Goal: Information Seeking & Learning: Understand process/instructions

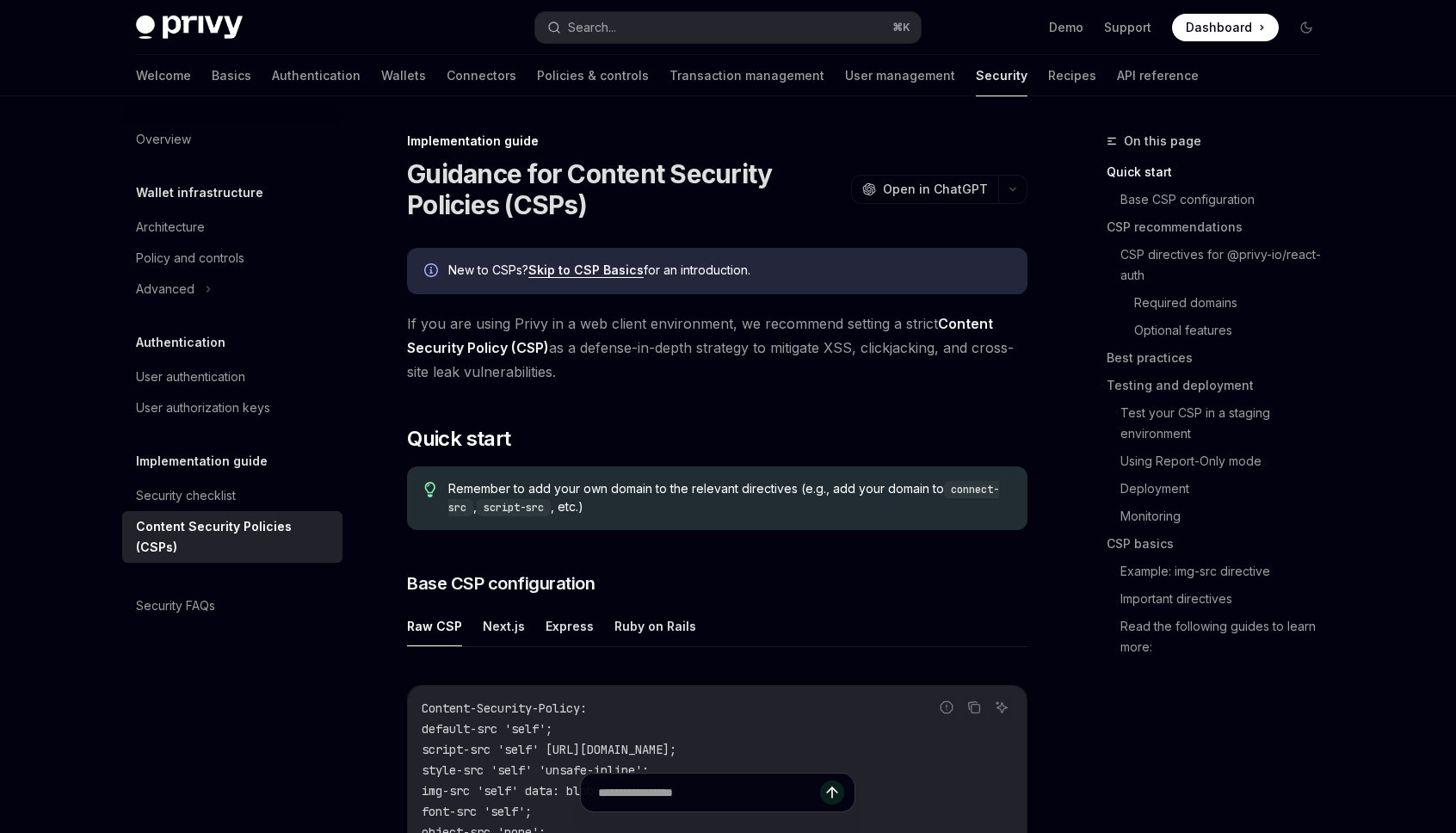
type textarea "*"
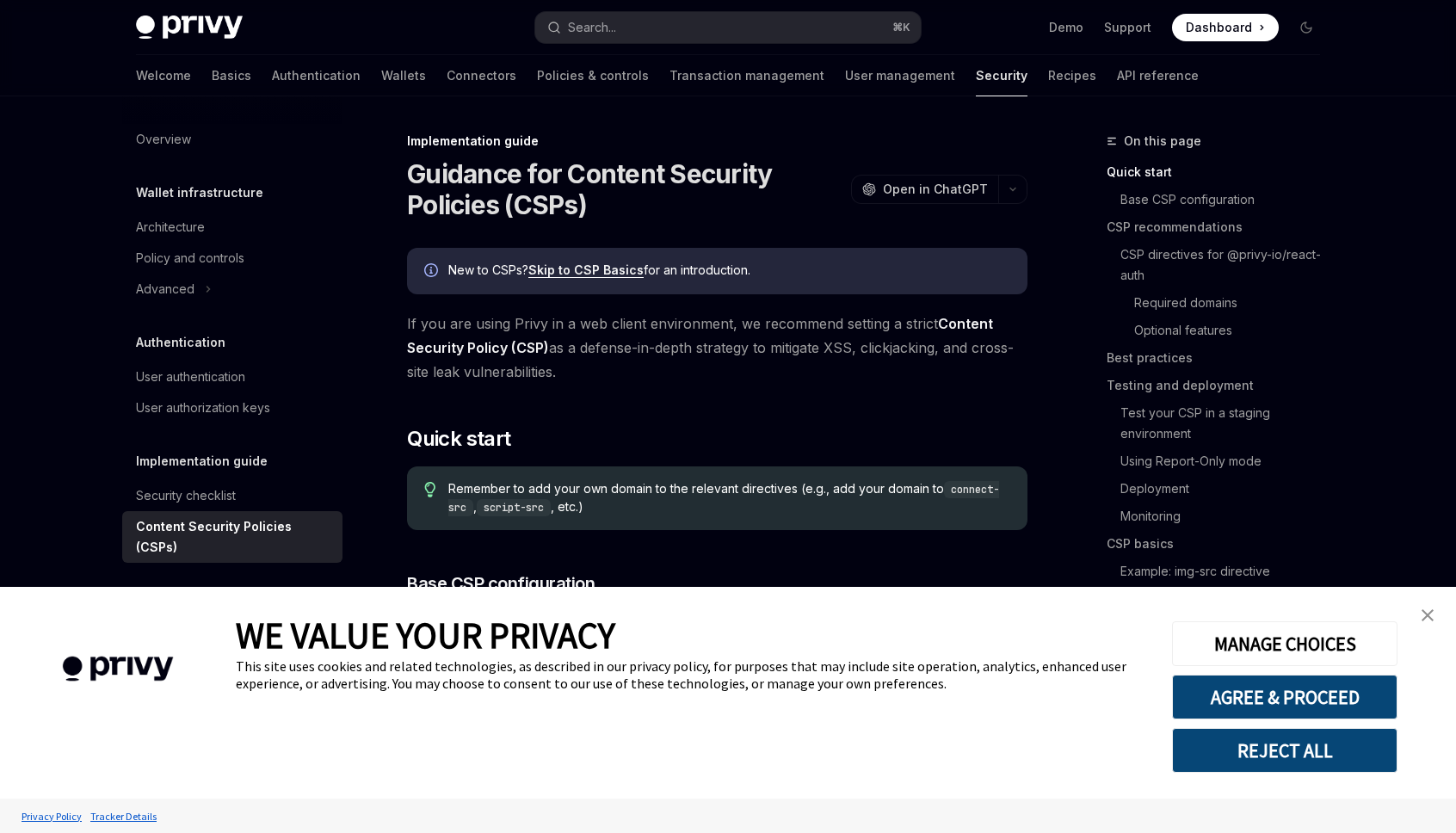
click at [1435, 617] on link "close banner" at bounding box center [1427, 616] width 34 height 34
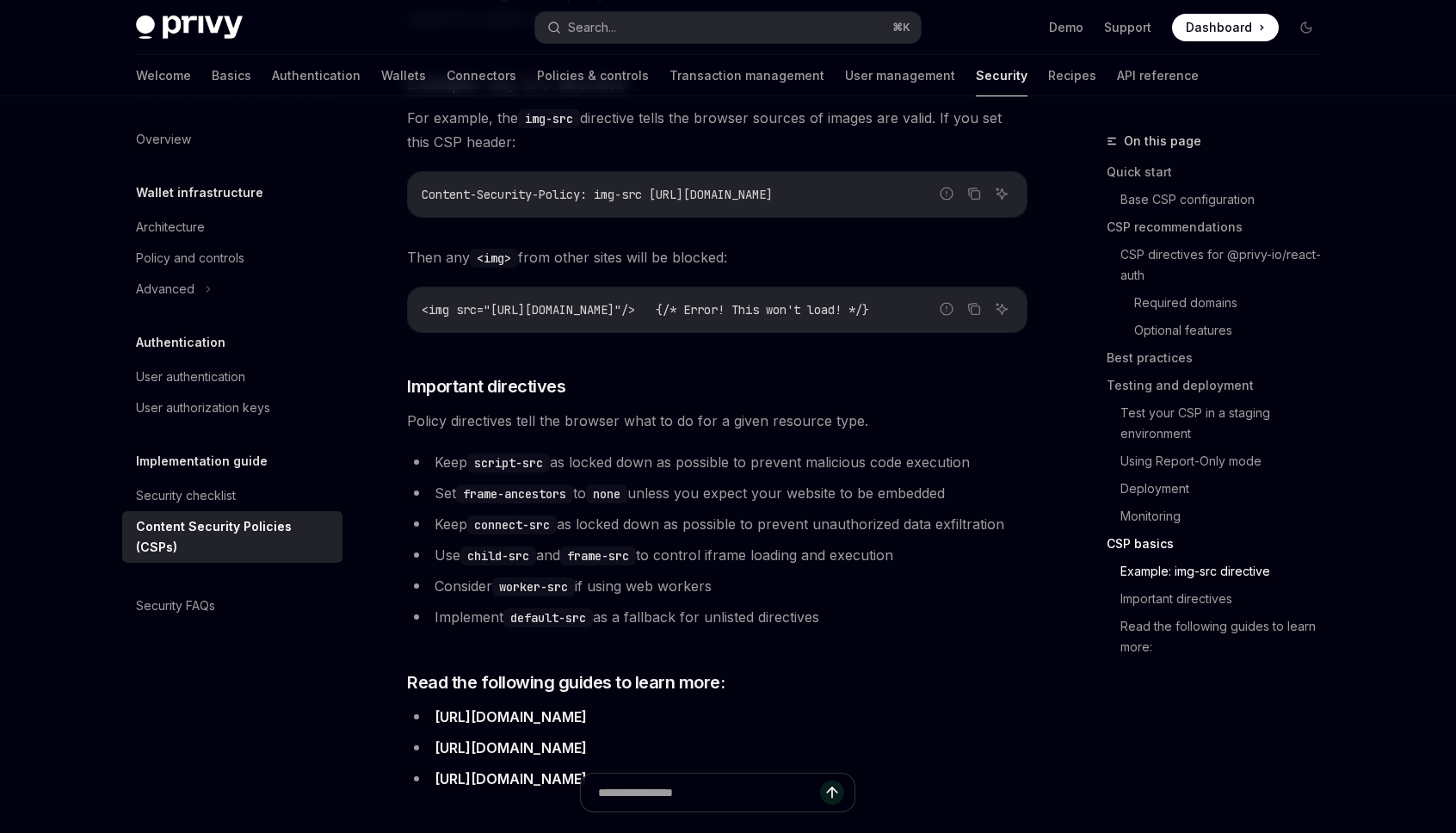
scroll to position [4008, 0]
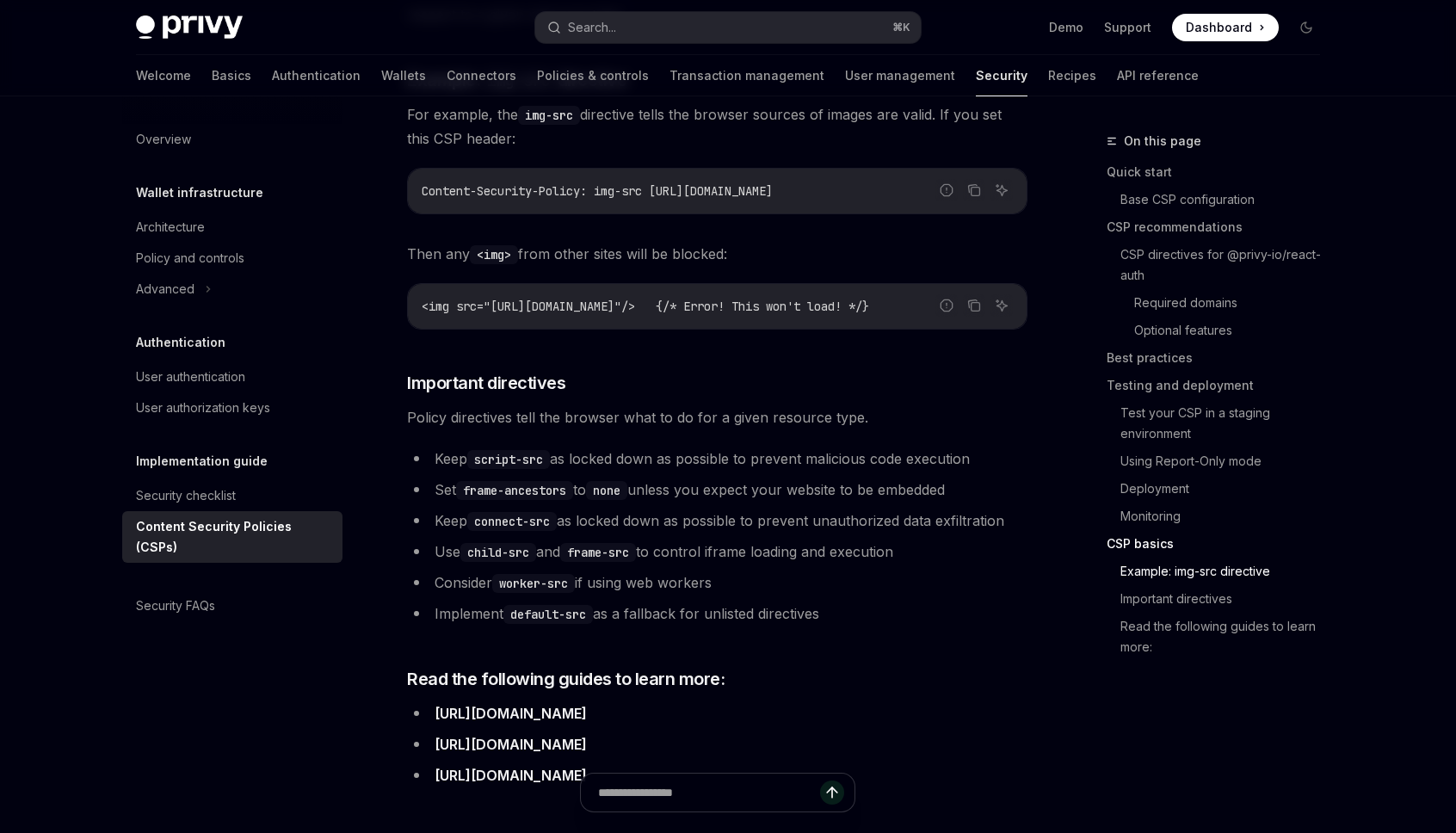
click at [799, 285] on div "<img src="[URL][DOMAIN_NAME]"/> {/* Error! This won't load! */}" at bounding box center [717, 306] width 619 height 45
drag, startPoint x: 799, startPoint y: 285, endPoint x: 879, endPoint y: 293, distance: 80.4
click at [877, 293] on div "<img src="[URL][DOMAIN_NAME]"/> {/* Error! This won't load! */}" at bounding box center [717, 306] width 619 height 45
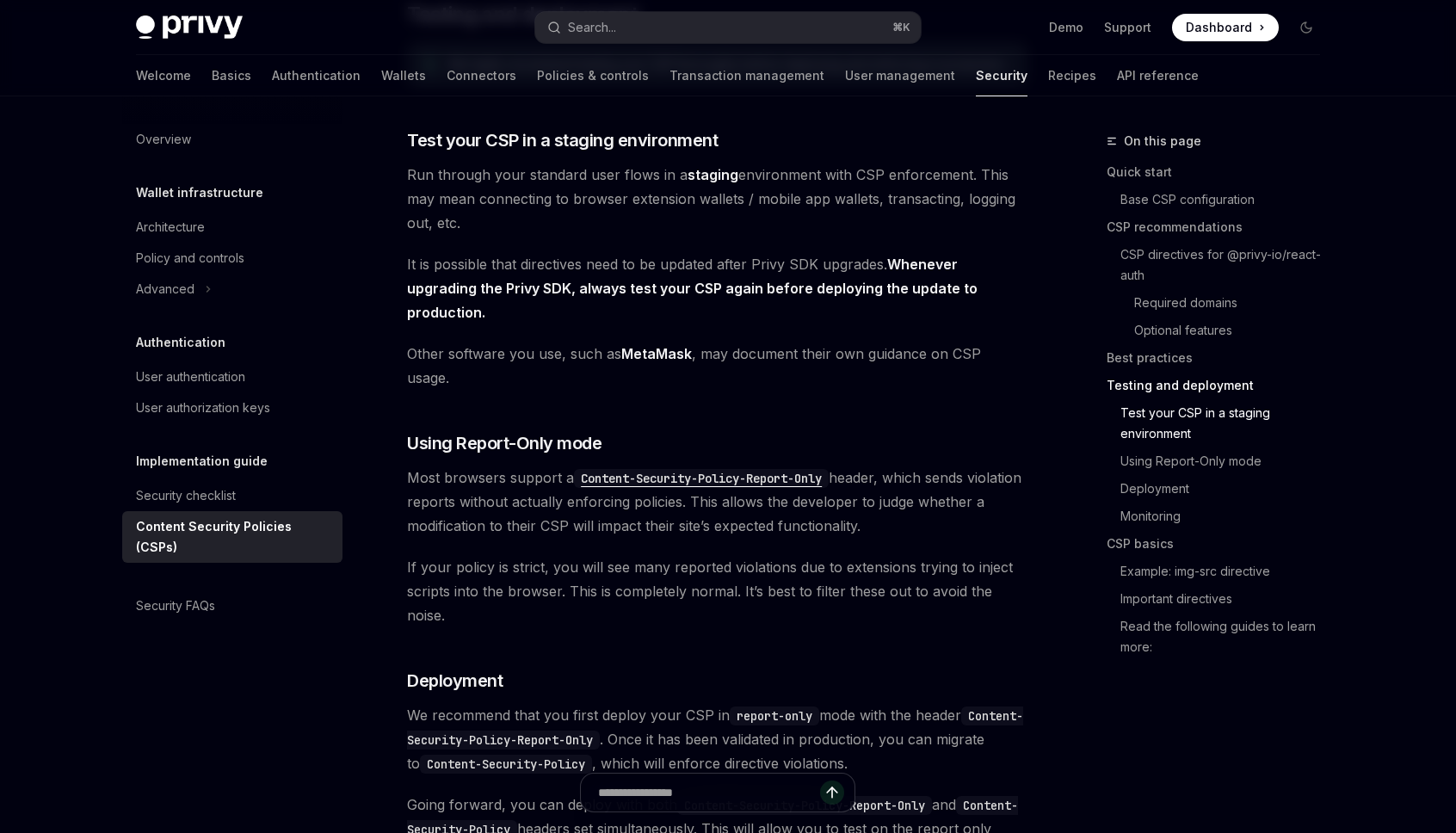
scroll to position [2788, 0]
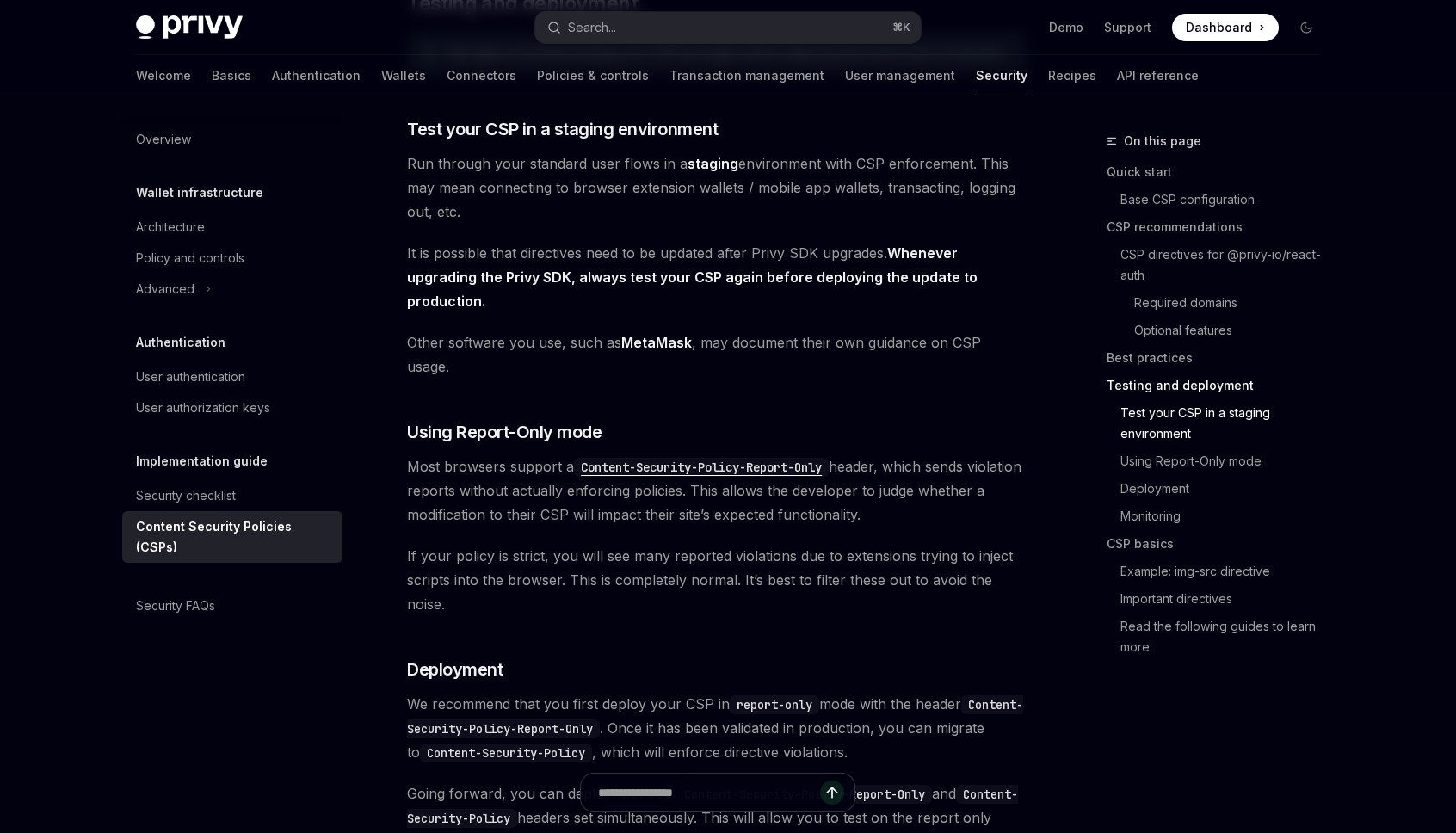
click at [910, 263] on strong "Whenever upgrading the Privy SDK, always test your CSP again before deploying t…" at bounding box center [692, 276] width 571 height 65
click at [910, 244] on strong "Whenever upgrading the Privy SDK, always test your CSP again before deploying t…" at bounding box center [692, 276] width 571 height 65
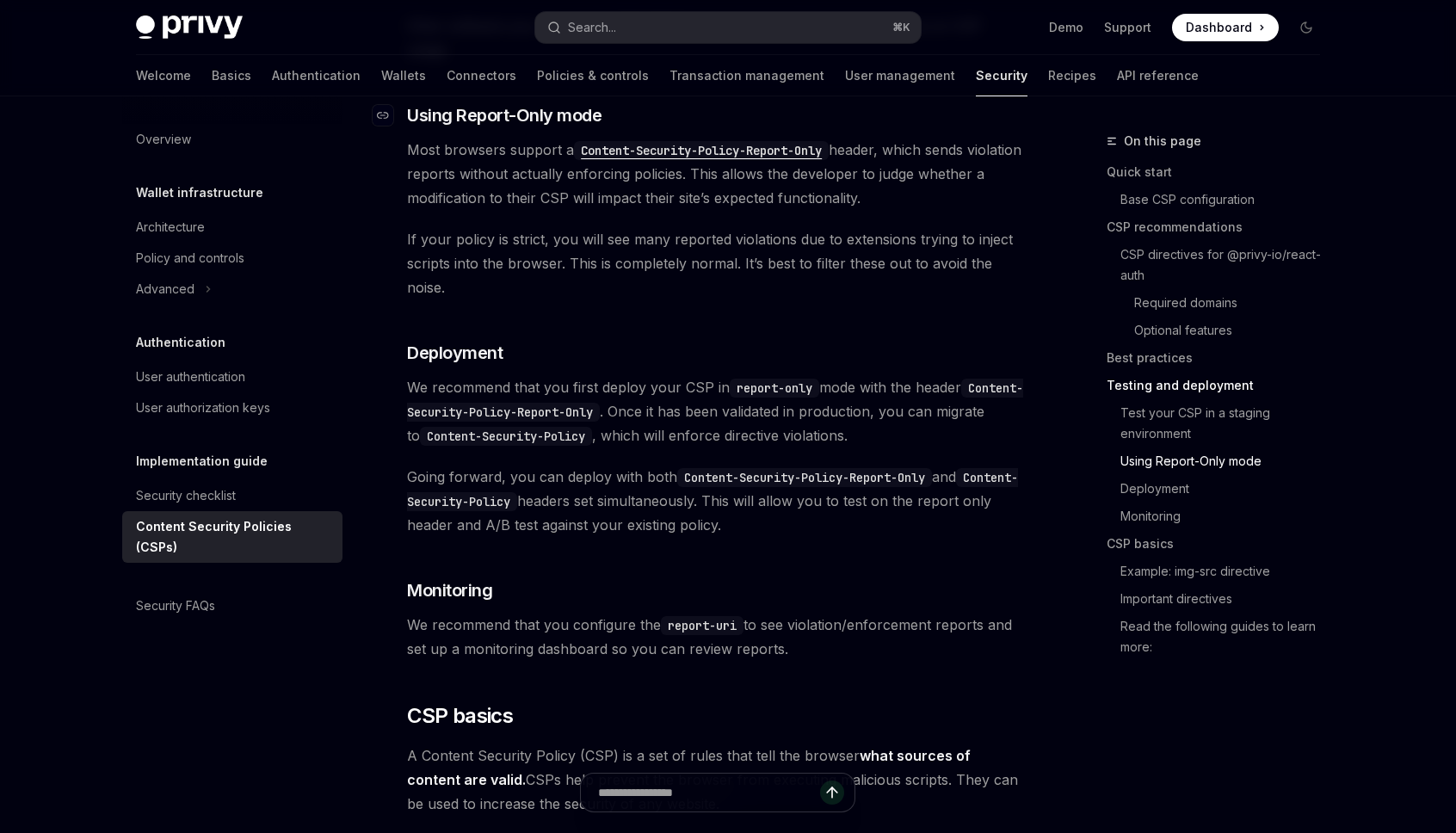
scroll to position [3276, 0]
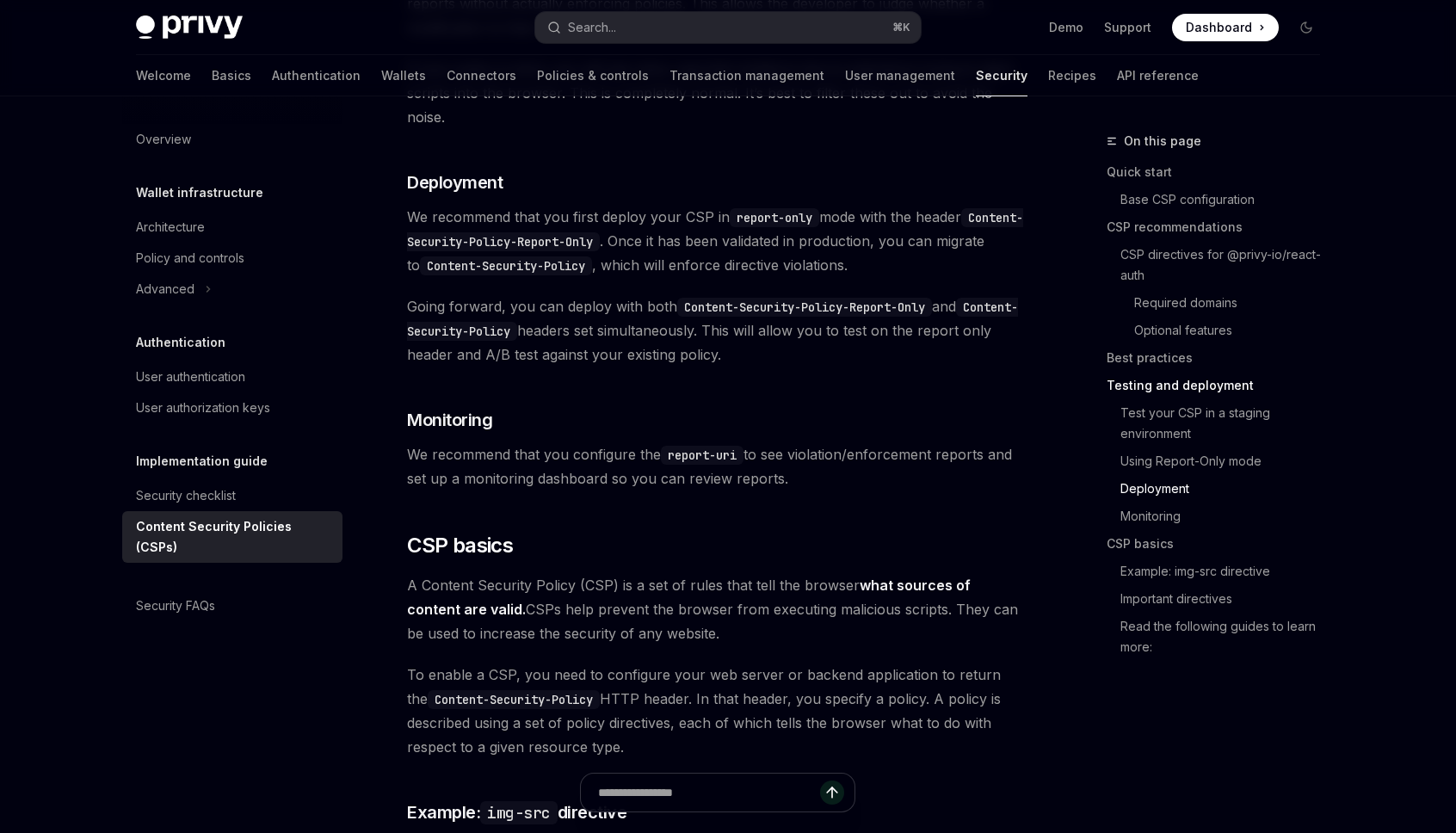
click at [769, 298] on code "Content-Security-Policy-Report-Only" at bounding box center [804, 307] width 255 height 19
click at [723, 446] on code "report-uri" at bounding box center [702, 455] width 82 height 19
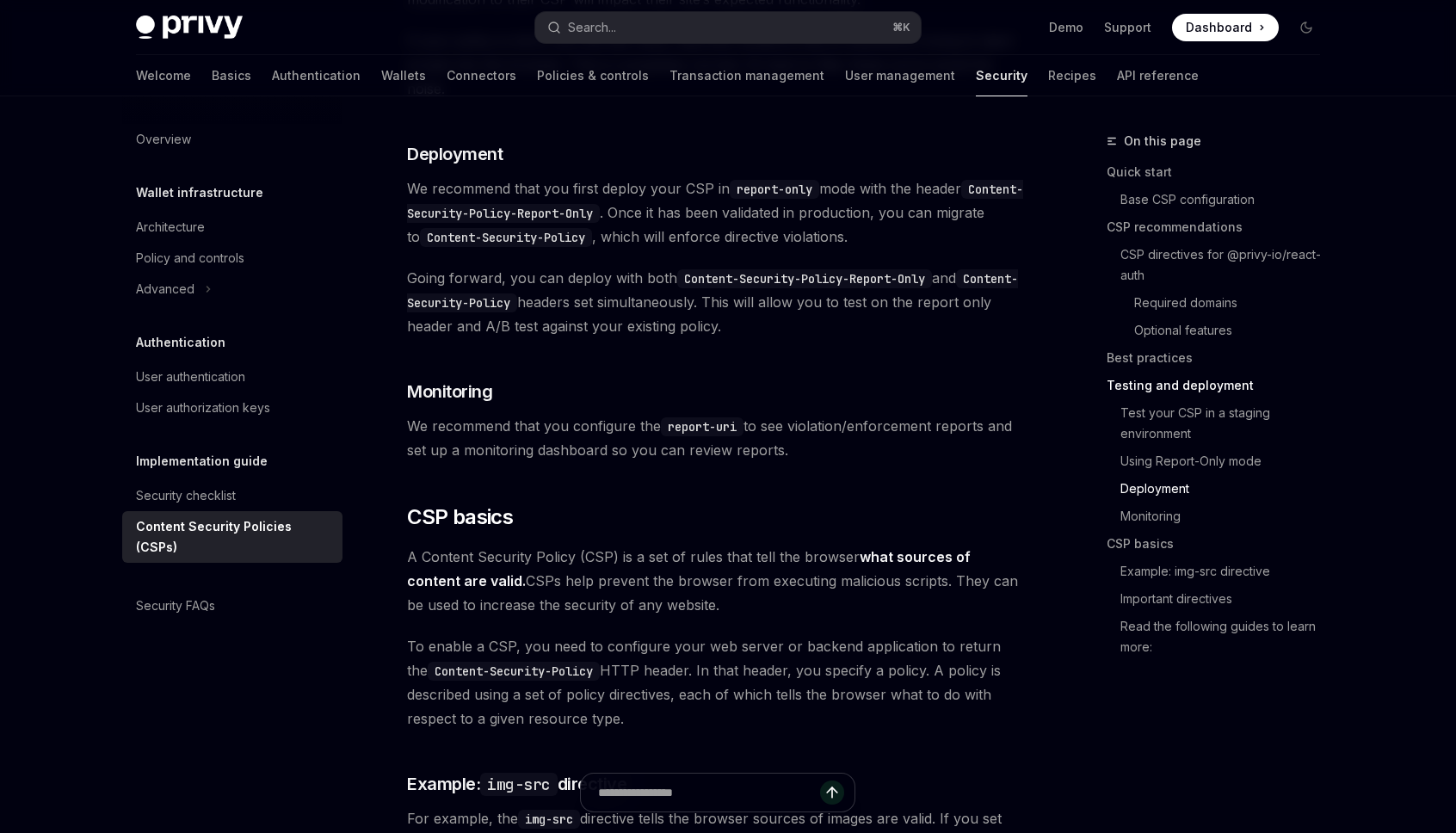
scroll to position [3404, 0]
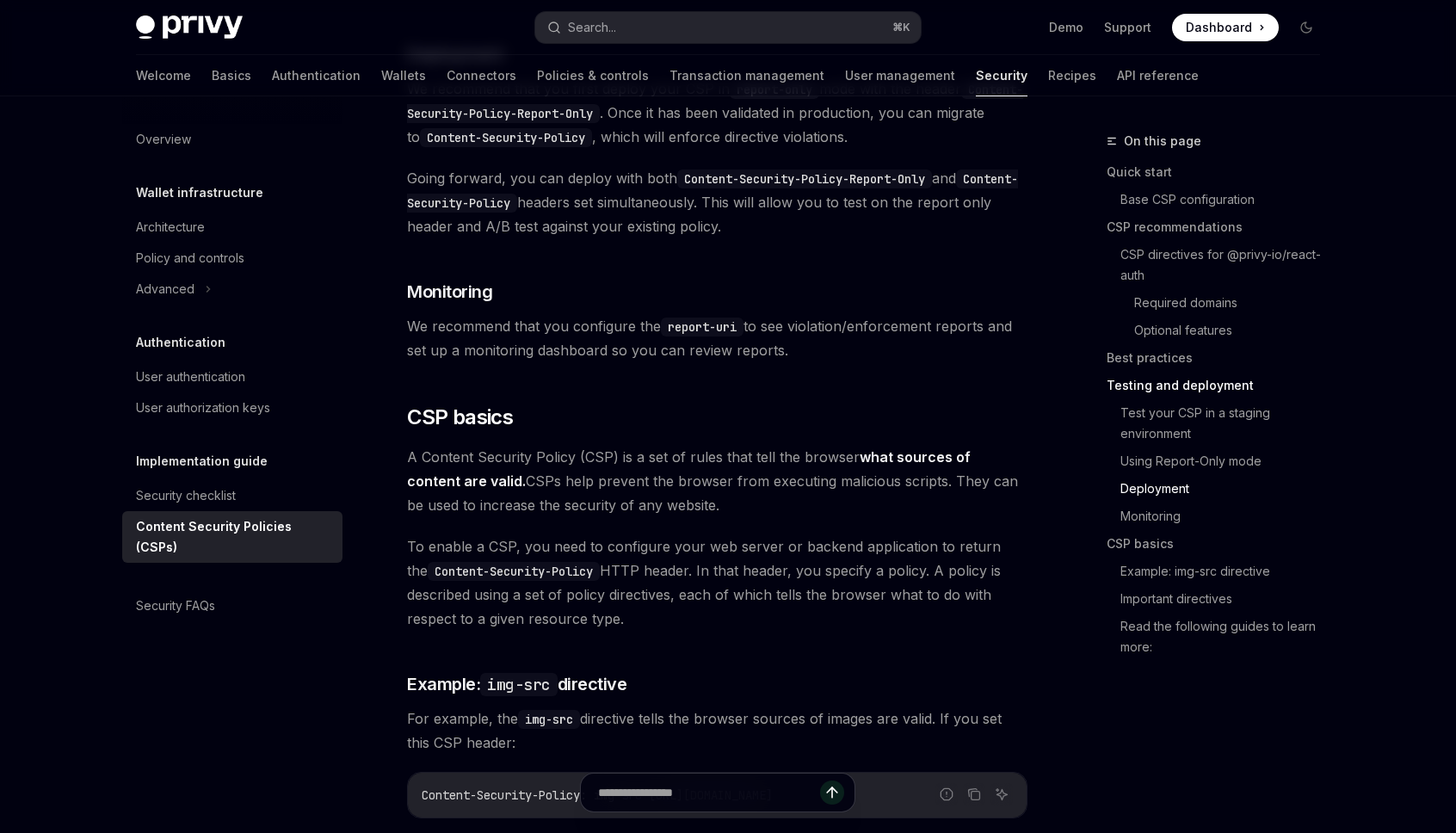
click at [915, 448] on strong "what sources of content are valid." at bounding box center [689, 469] width 563 height 41
drag, startPoint x: 434, startPoint y: 454, endPoint x: 475, endPoint y: 532, distance: 88.1
click at [434, 454] on span "A Content Security Policy (CSP) is a set of rules that tell the browser what so…" at bounding box center [717, 480] width 621 height 72
click at [479, 562] on code "Content-Security-Policy" at bounding box center [513, 571] width 172 height 19
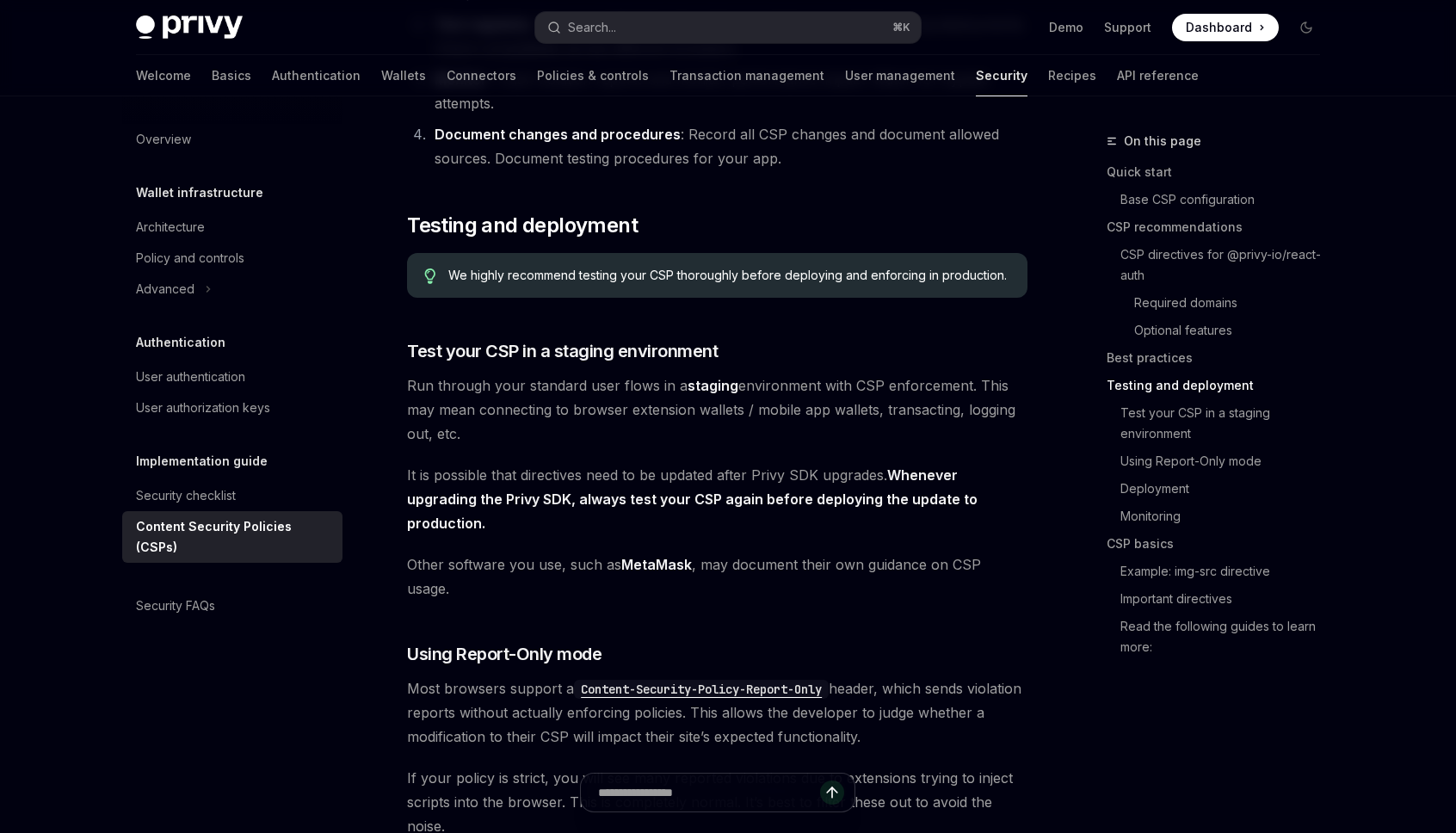
scroll to position [2549, 0]
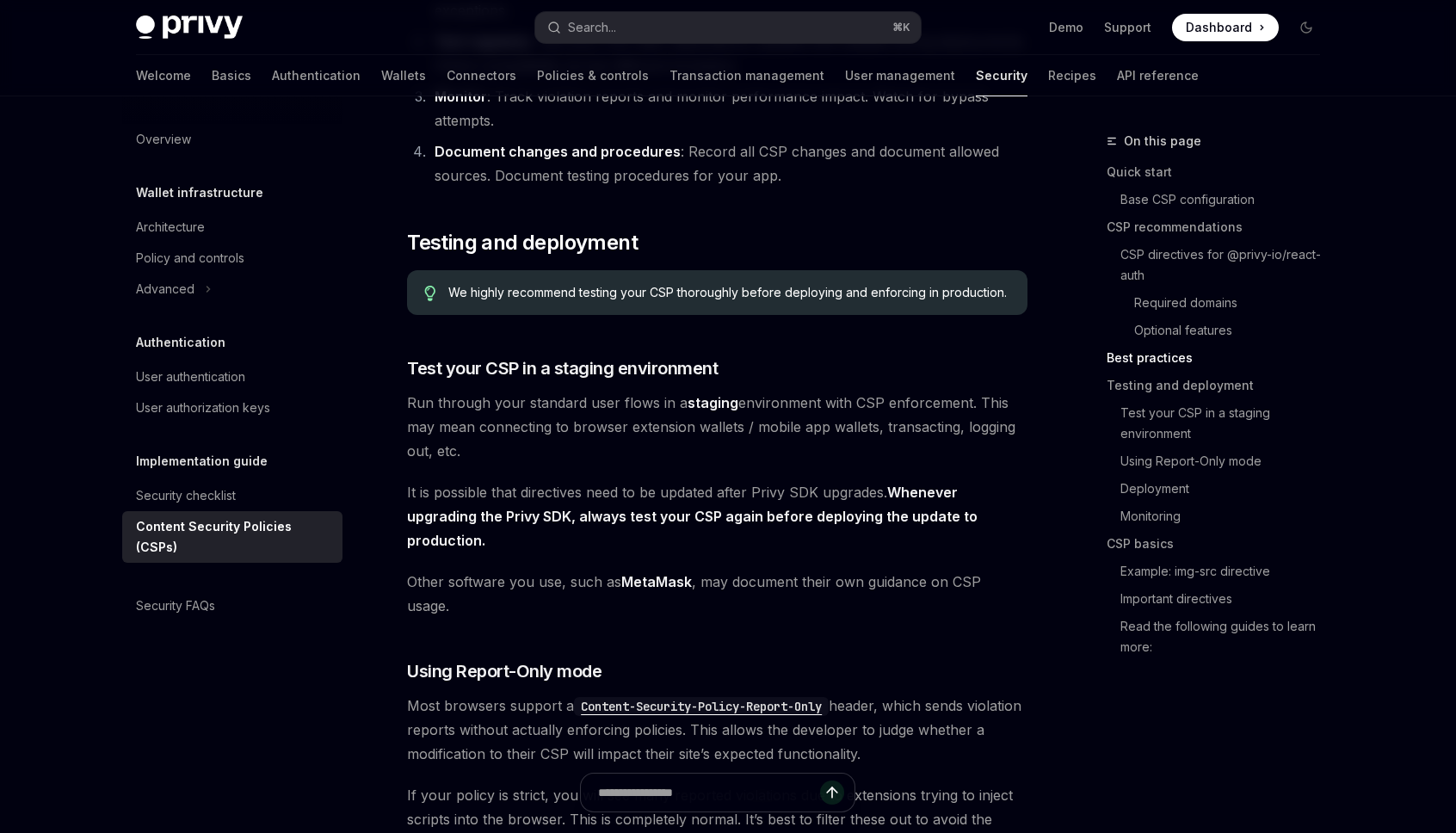
click at [817, 498] on strong "Whenever upgrading the Privy SDK, always test your CSP again before deploying t…" at bounding box center [692, 516] width 571 height 65
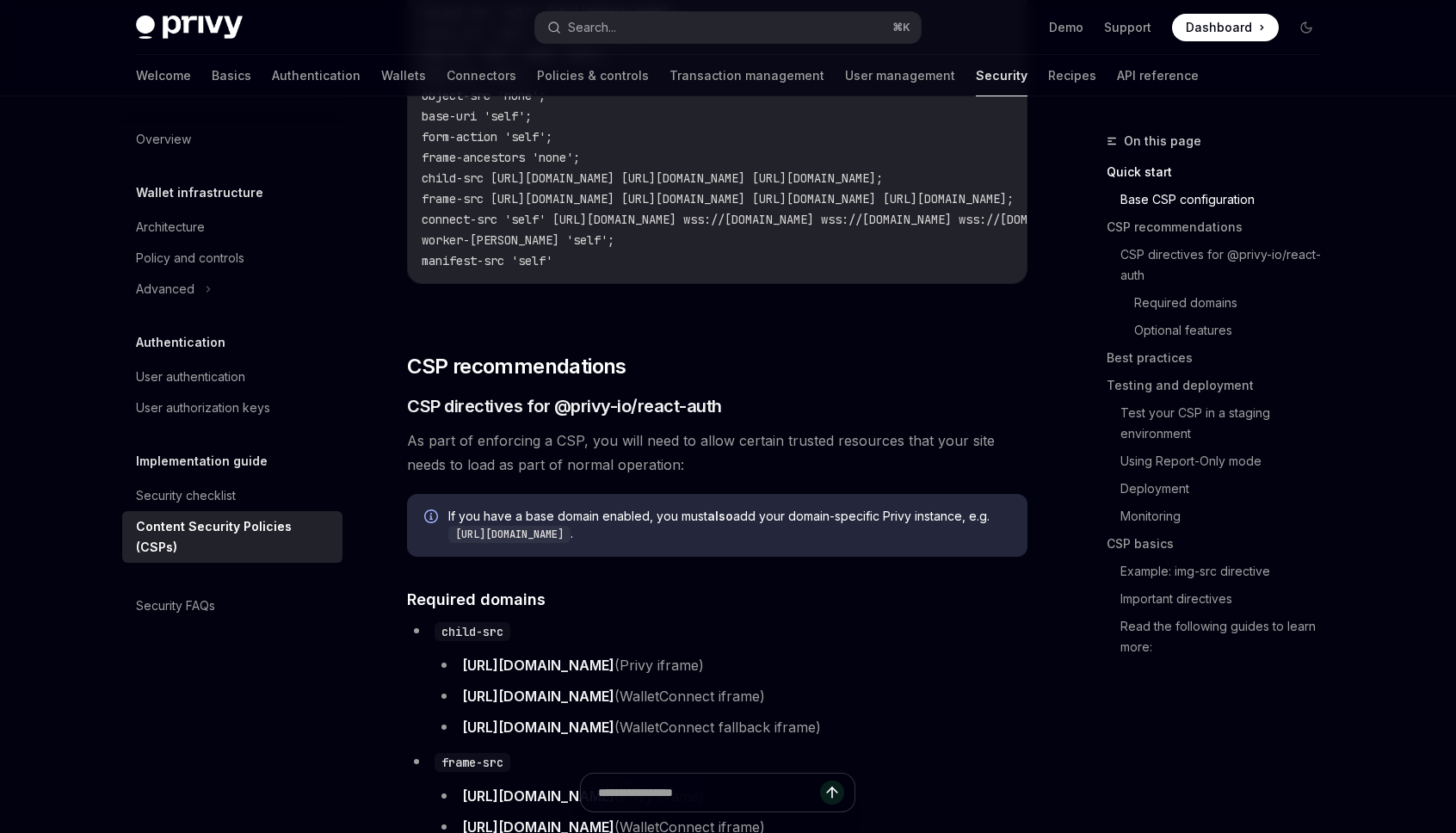
scroll to position [710, 0]
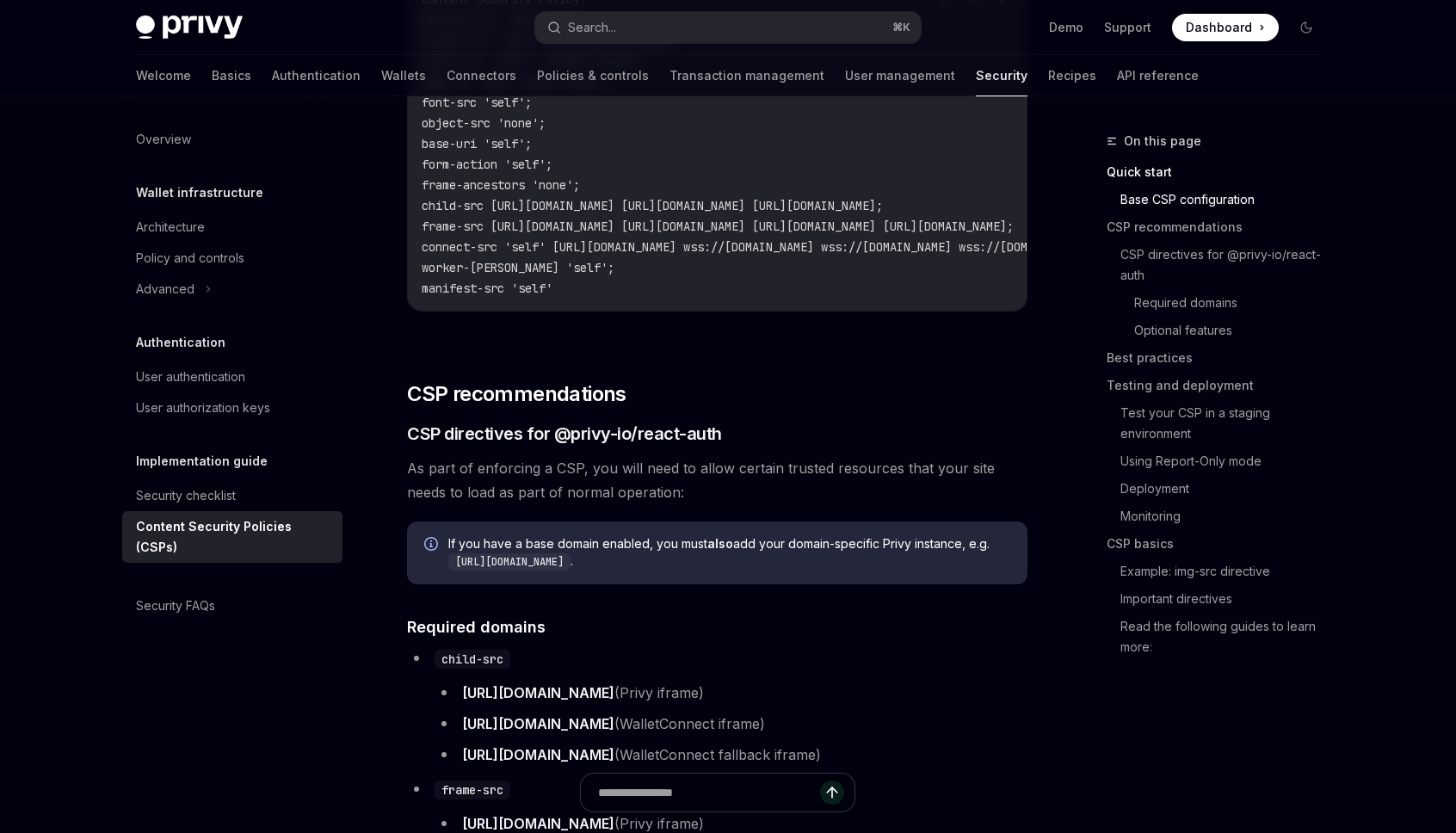
click at [431, 546] on icon "Info" at bounding box center [432, 545] width 17 height 17
click at [516, 566] on code "[URL][DOMAIN_NAME]" at bounding box center [509, 562] width 123 height 17
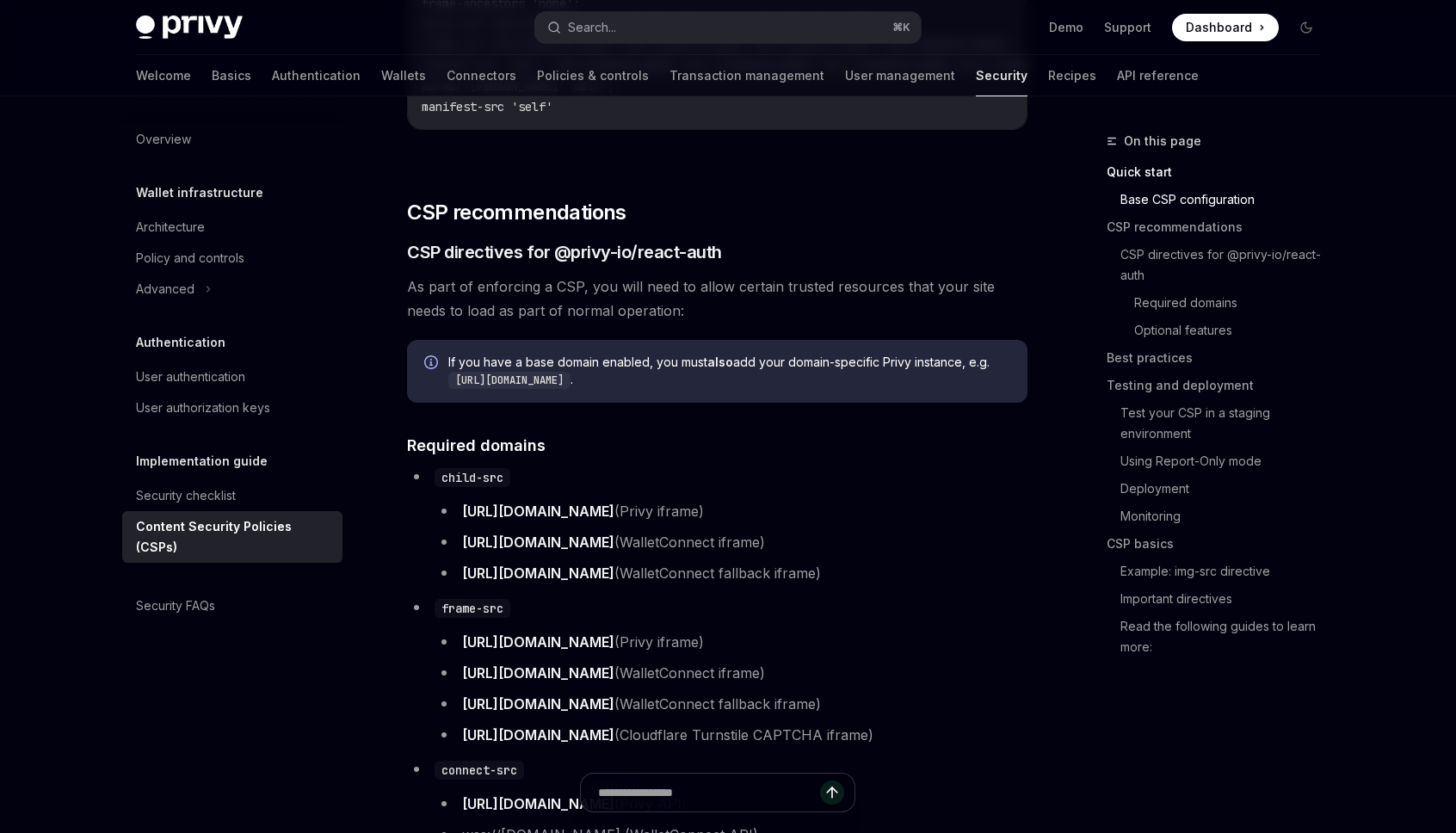
scroll to position [797, 0]
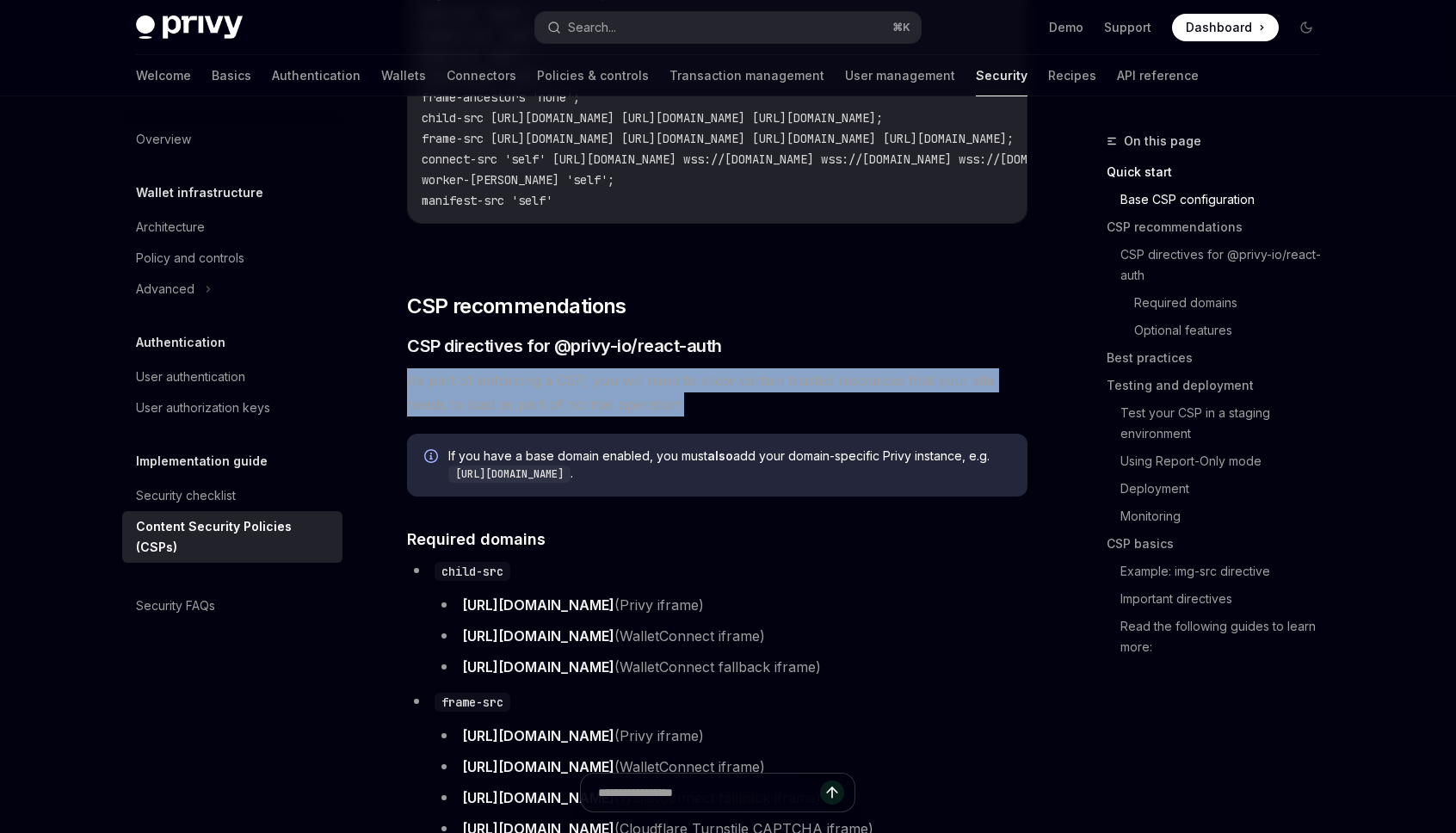
drag, startPoint x: 409, startPoint y: 386, endPoint x: 643, endPoint y: 402, distance: 234.5
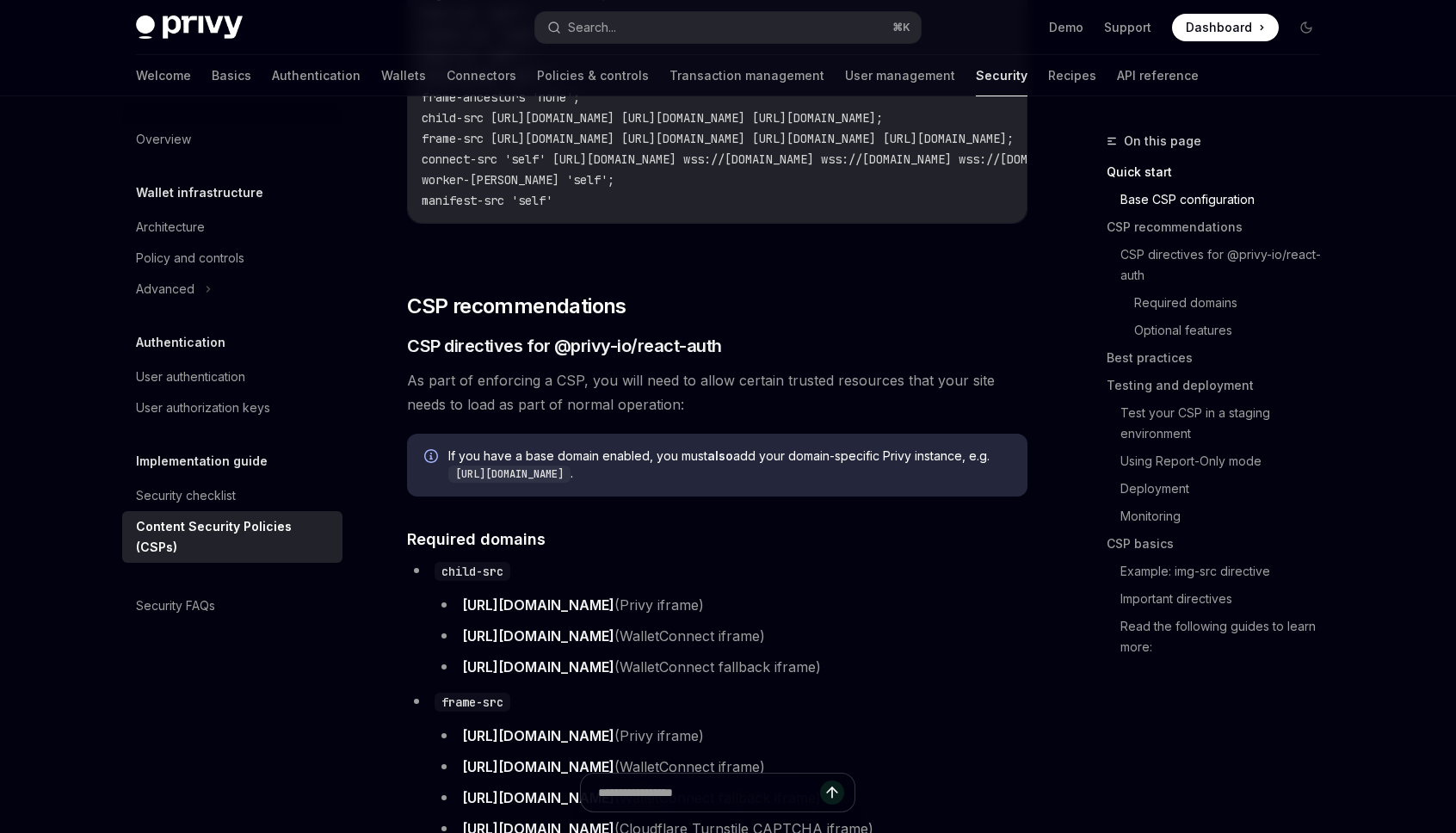
click at [905, 315] on h2 "​ CSP recommendations" at bounding box center [717, 306] width 621 height 28
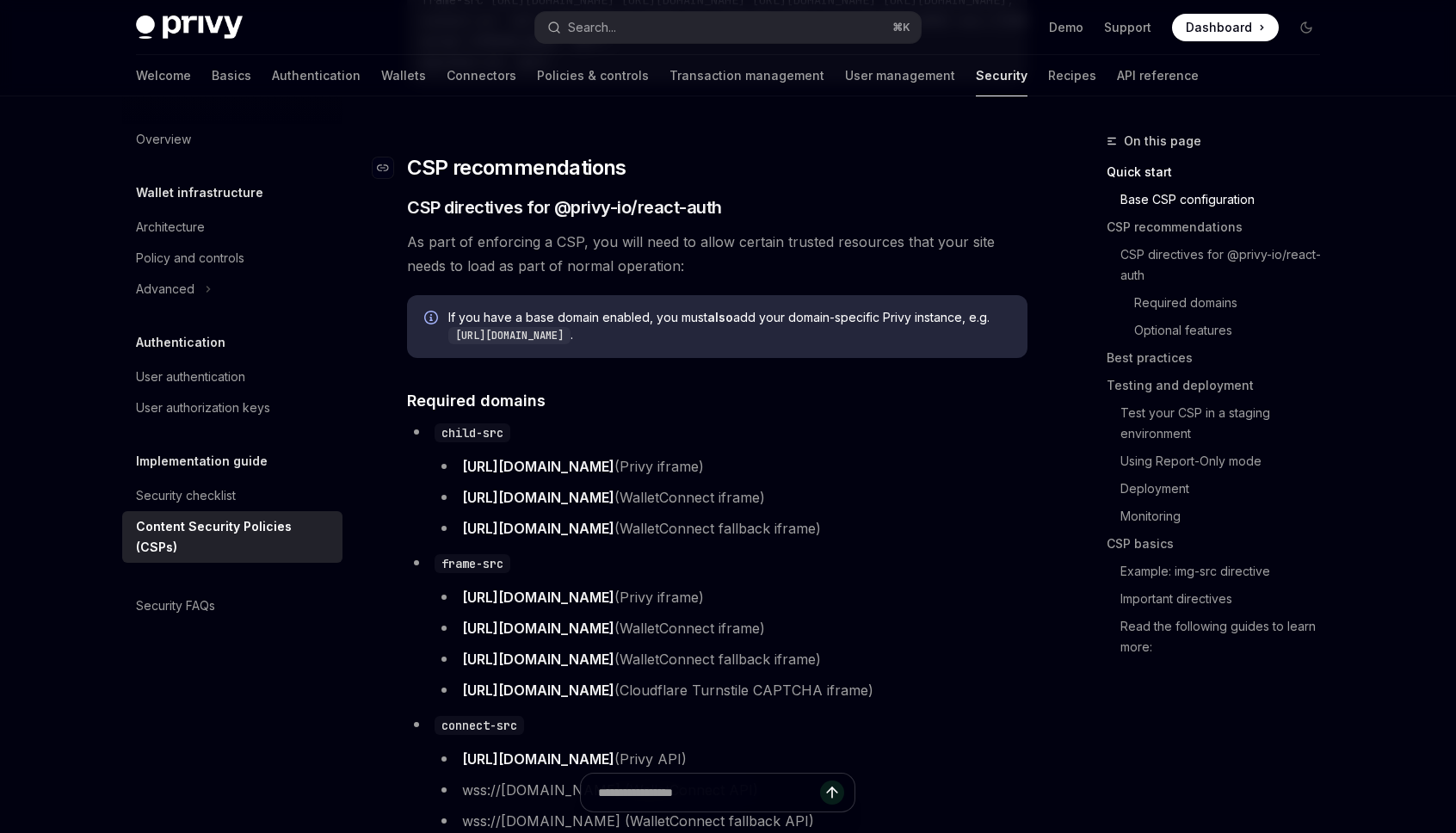
scroll to position [937, 0]
click at [431, 320] on icon "Info" at bounding box center [432, 318] width 17 height 17
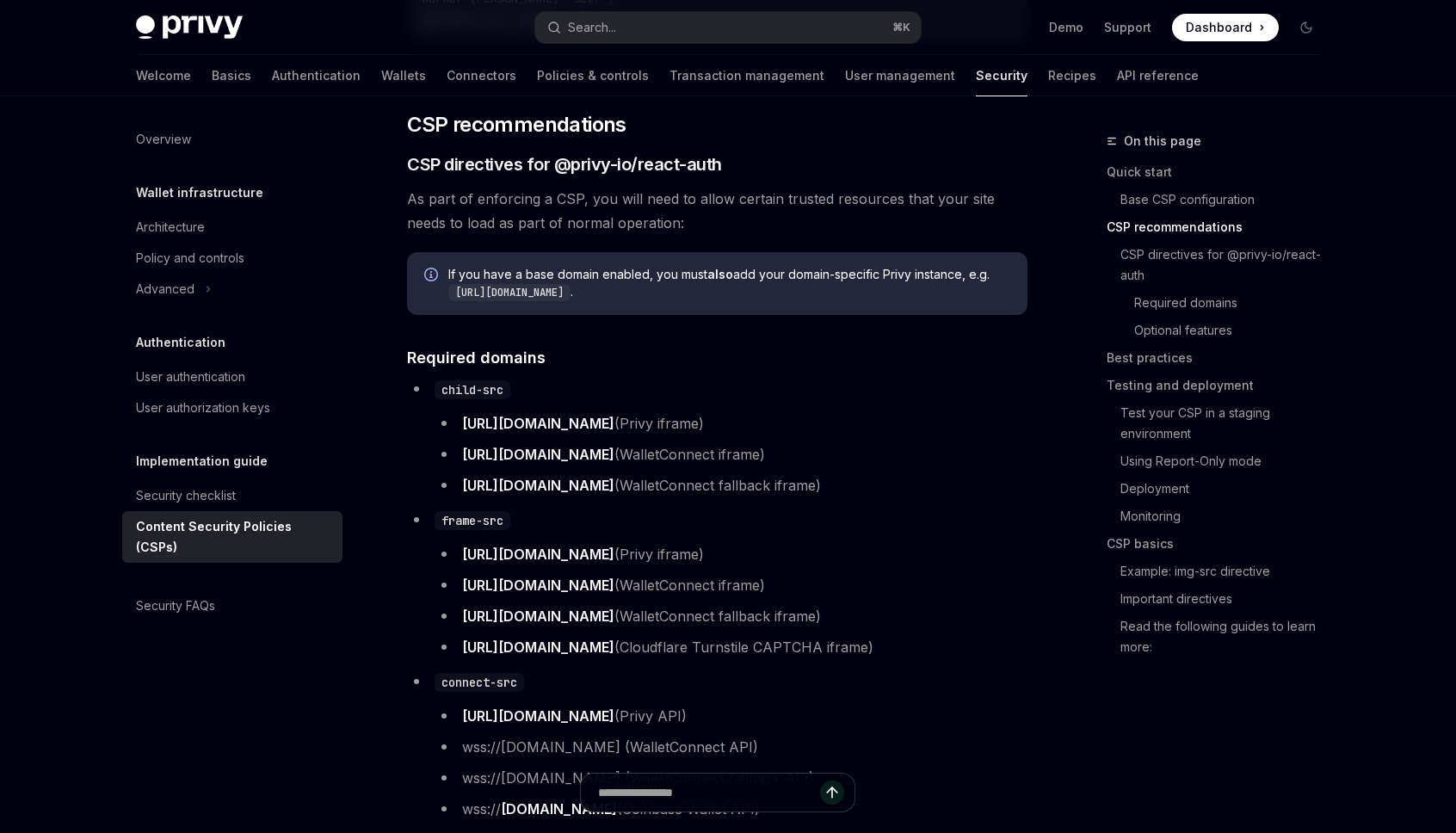
click at [838, 355] on h4 "​ Required domains" at bounding box center [717, 358] width 621 height 23
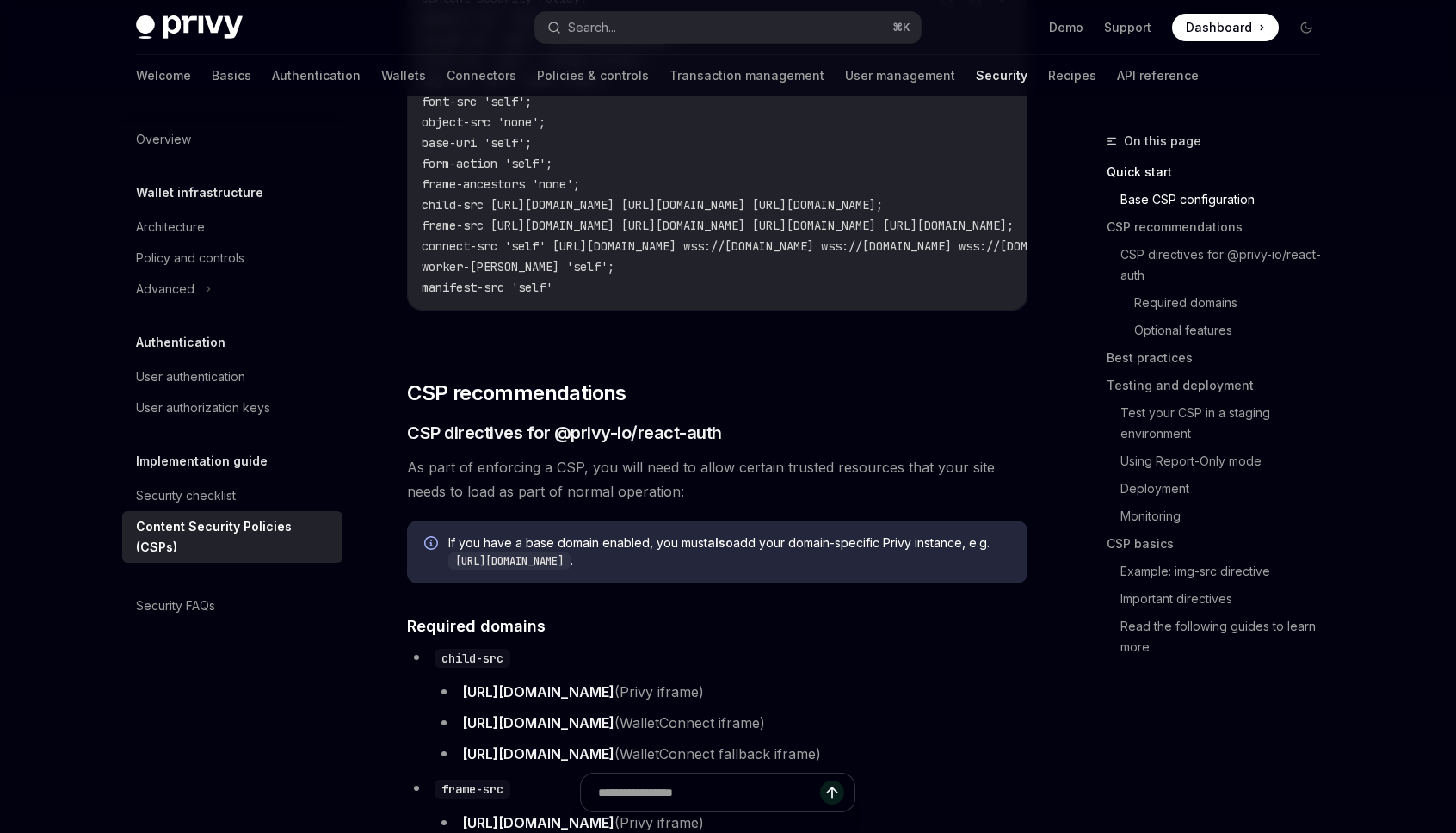
scroll to position [663, 0]
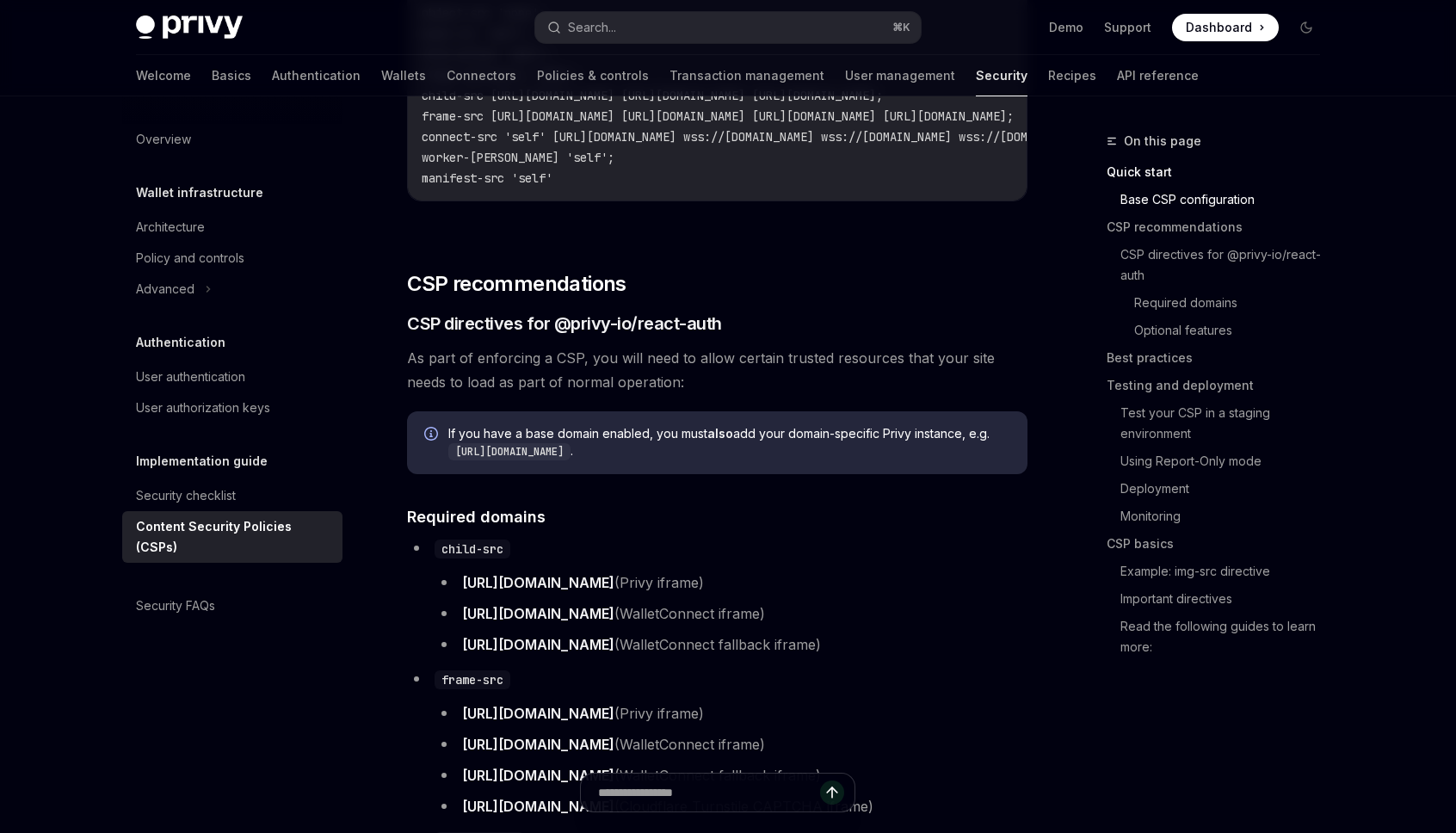
scroll to position [823, 0]
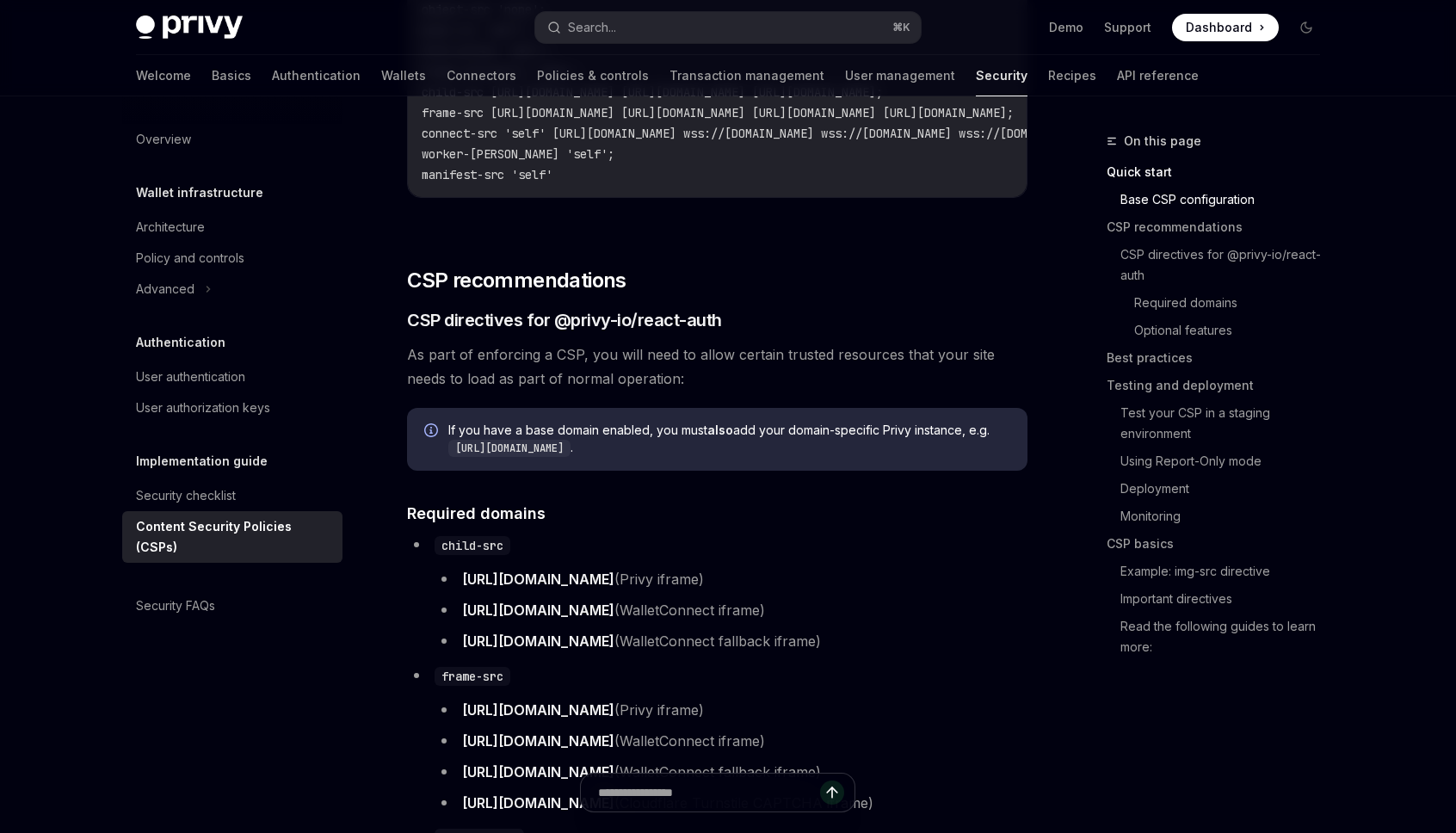
click at [496, 442] on span "If you have a base domain enabled, you must also add your domain-specific Privy…" at bounding box center [729, 438] width 562 height 35
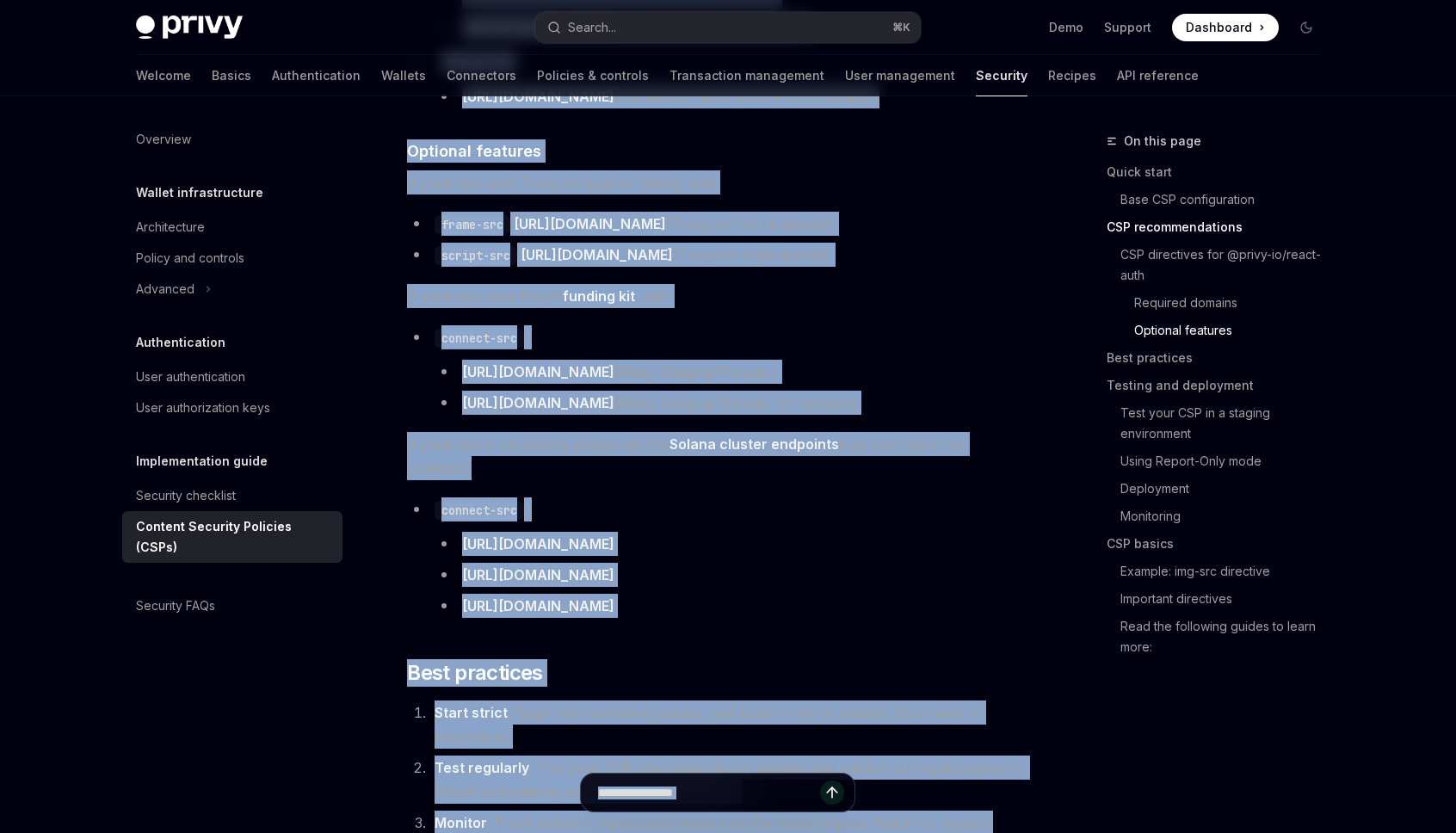
scroll to position [1928, 0]
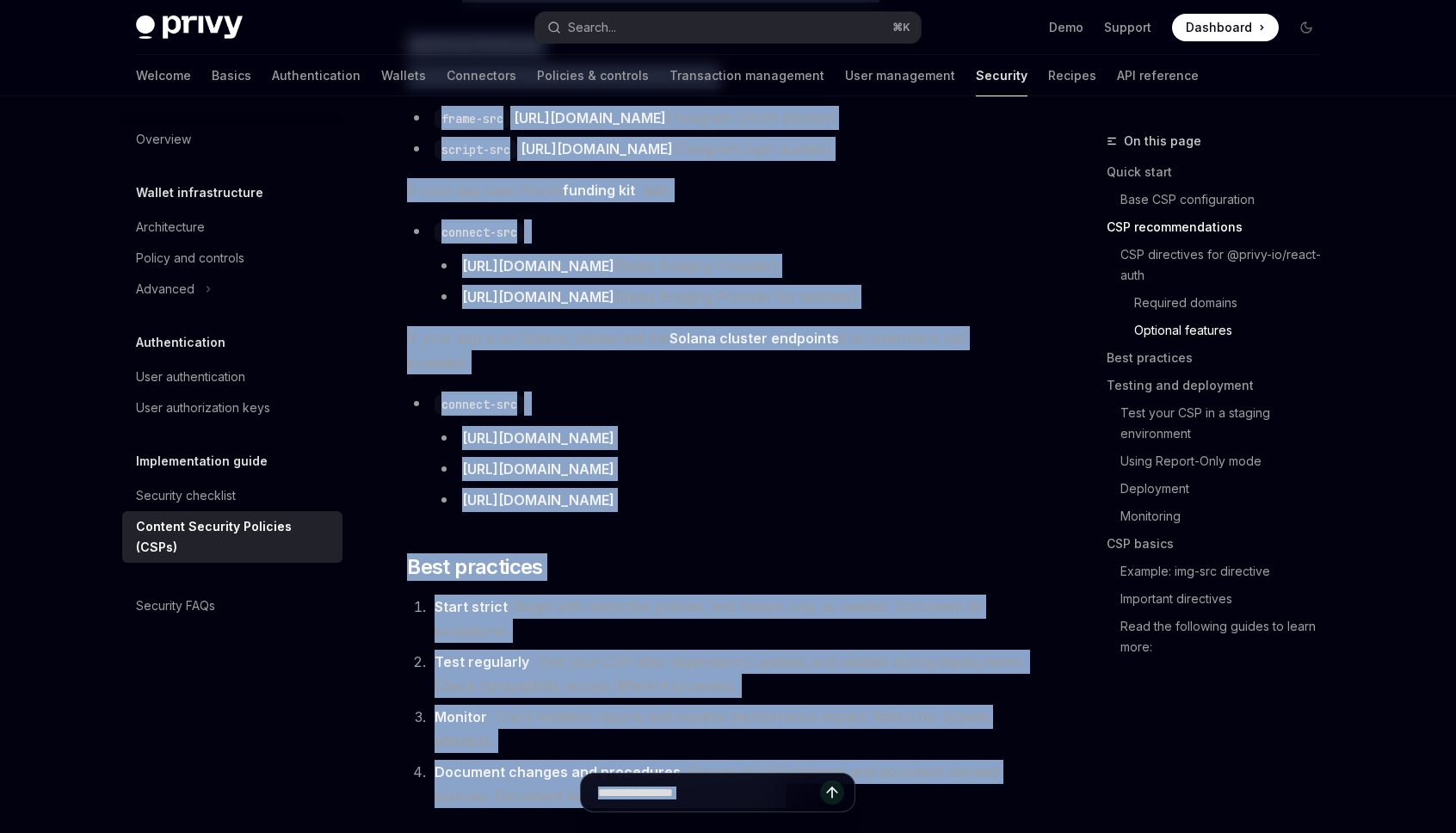
drag, startPoint x: 409, startPoint y: 357, endPoint x: 907, endPoint y: 474, distance: 511.6
click at [907, 474] on div "New to CSPs? Skip to CSP Basics for an introduction. If you are using Privy in …" at bounding box center [717, 593] width 621 height 4547
copy div "Lo ipsu do sitametco a ELI, sed doei temp in utlab etdolor magnaal enimadmin ve…"
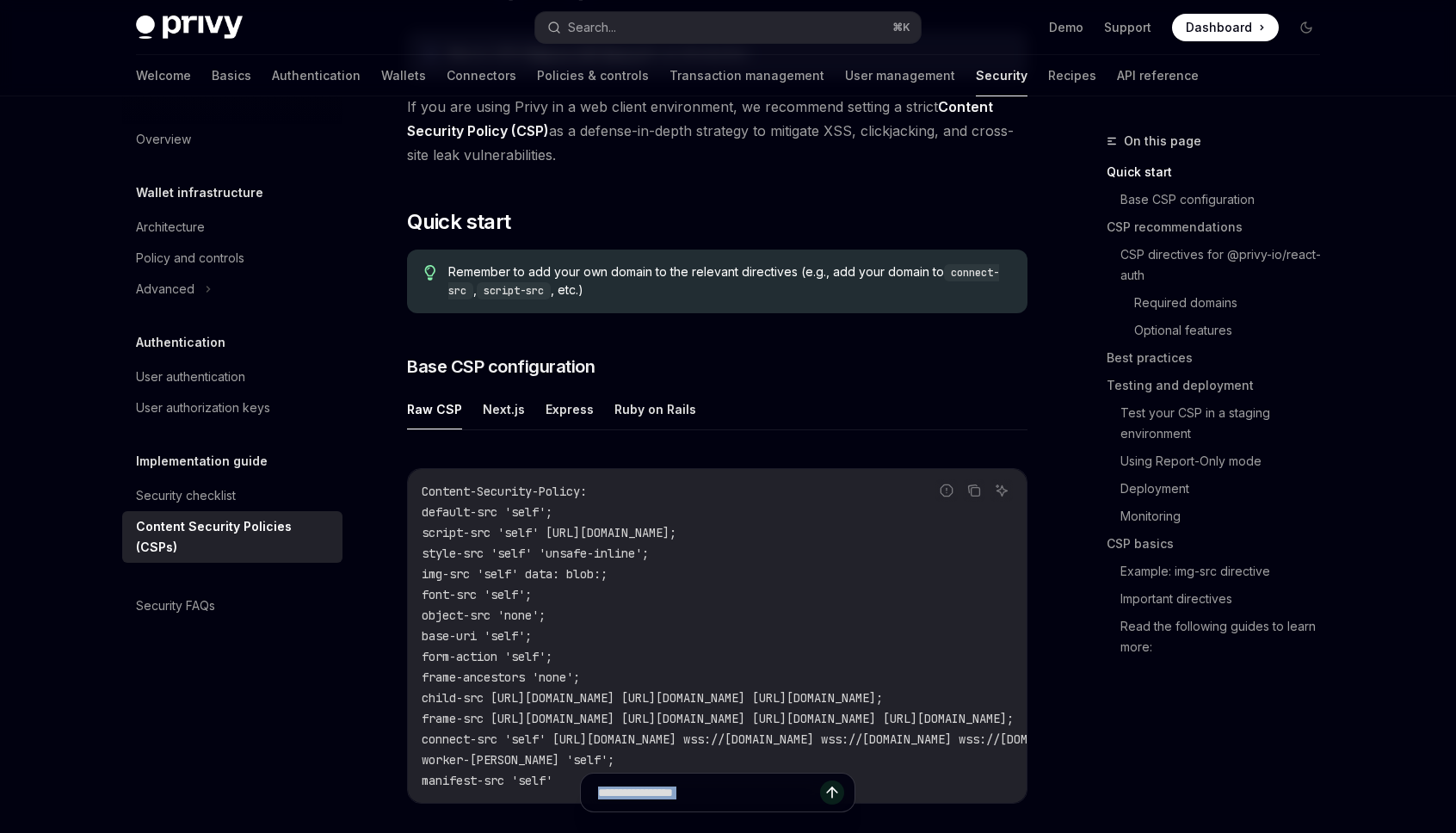
scroll to position [219, 0]
click at [969, 490] on icon "Copy the contents from the code block" at bounding box center [973, 488] width 13 height 13
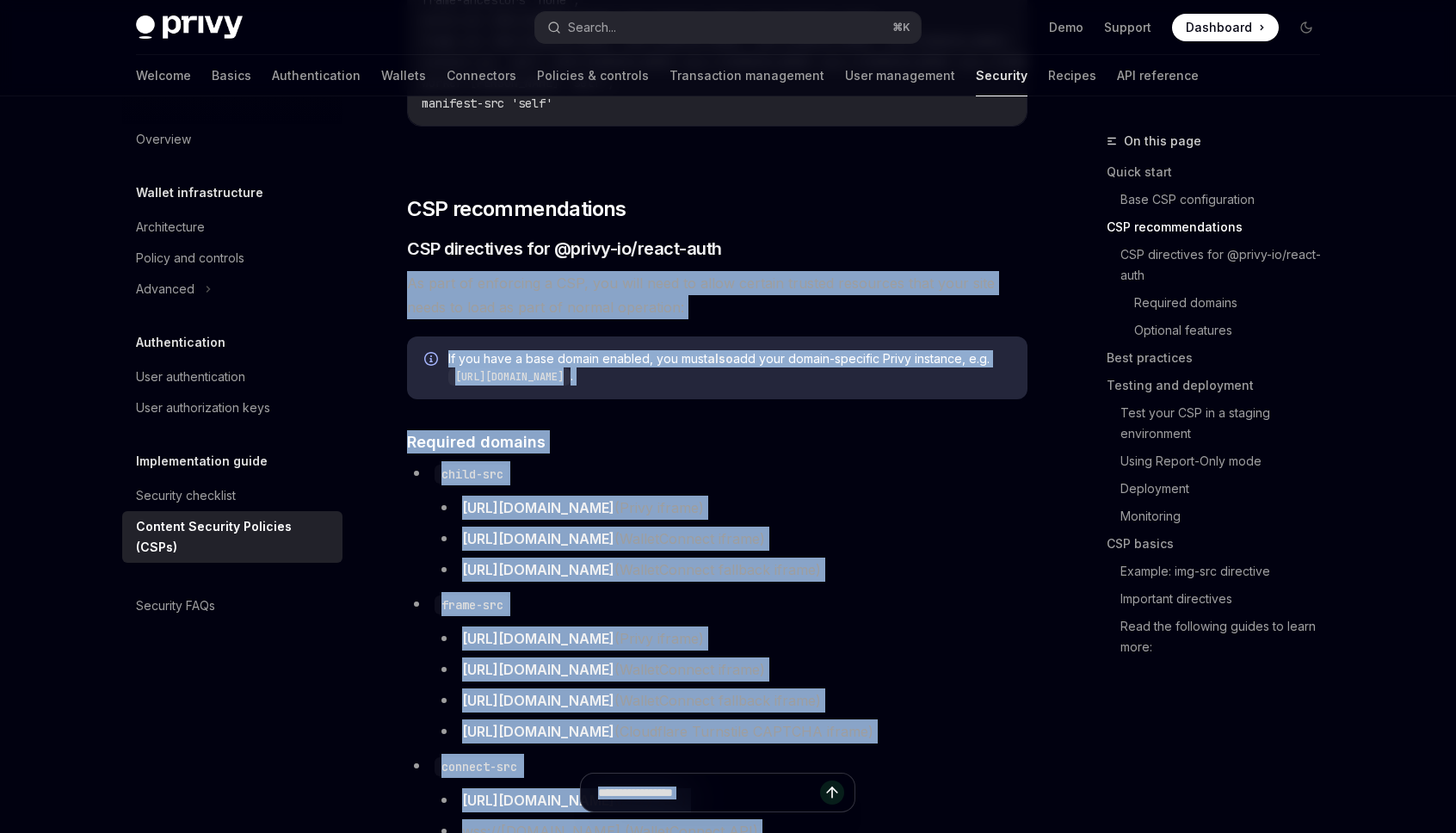
scroll to position [1024, 0]
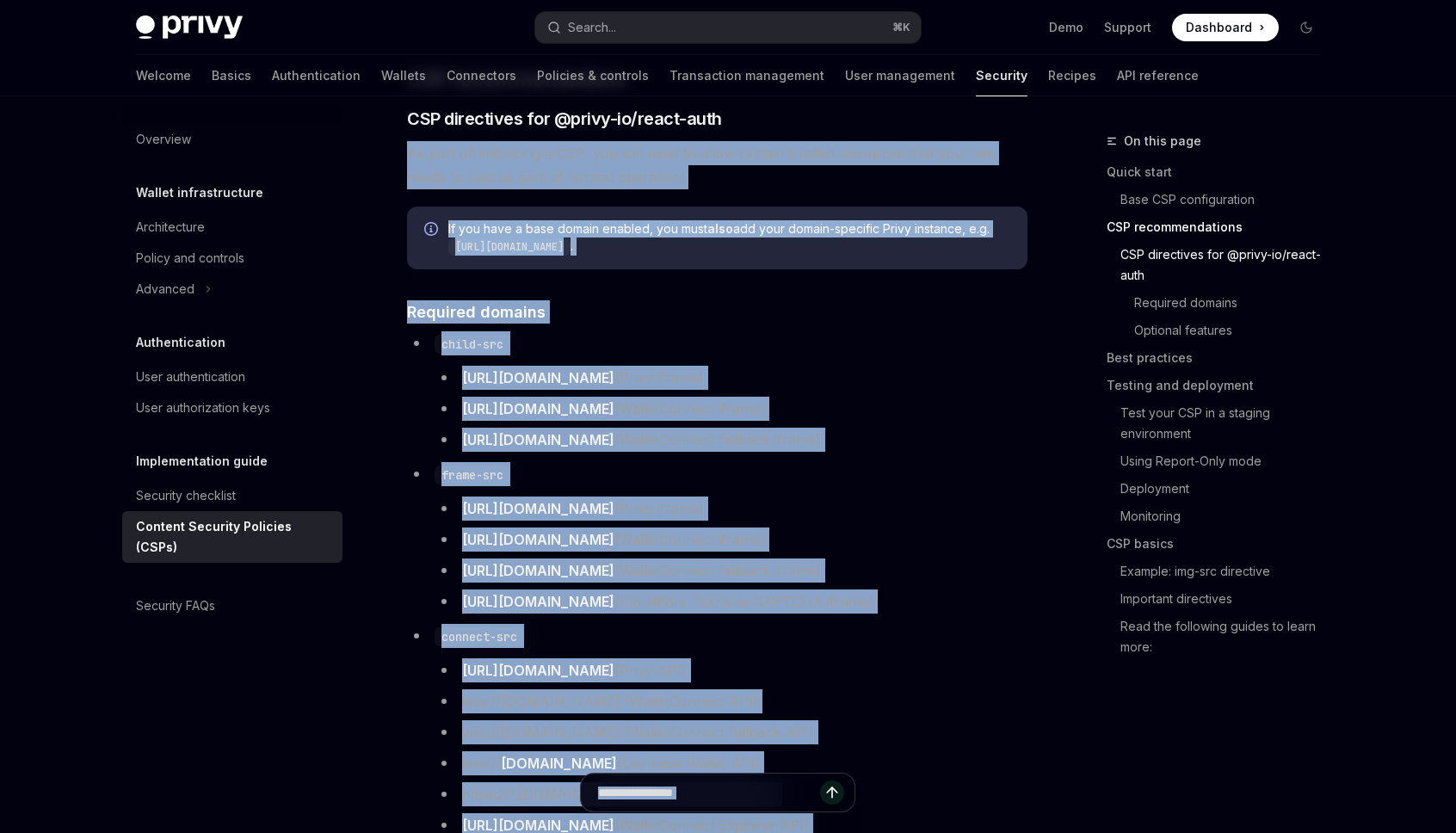
click at [893, 269] on div "If you have a base domain enabled, you must also add your domain-specific Privy…" at bounding box center [717, 238] width 621 height 63
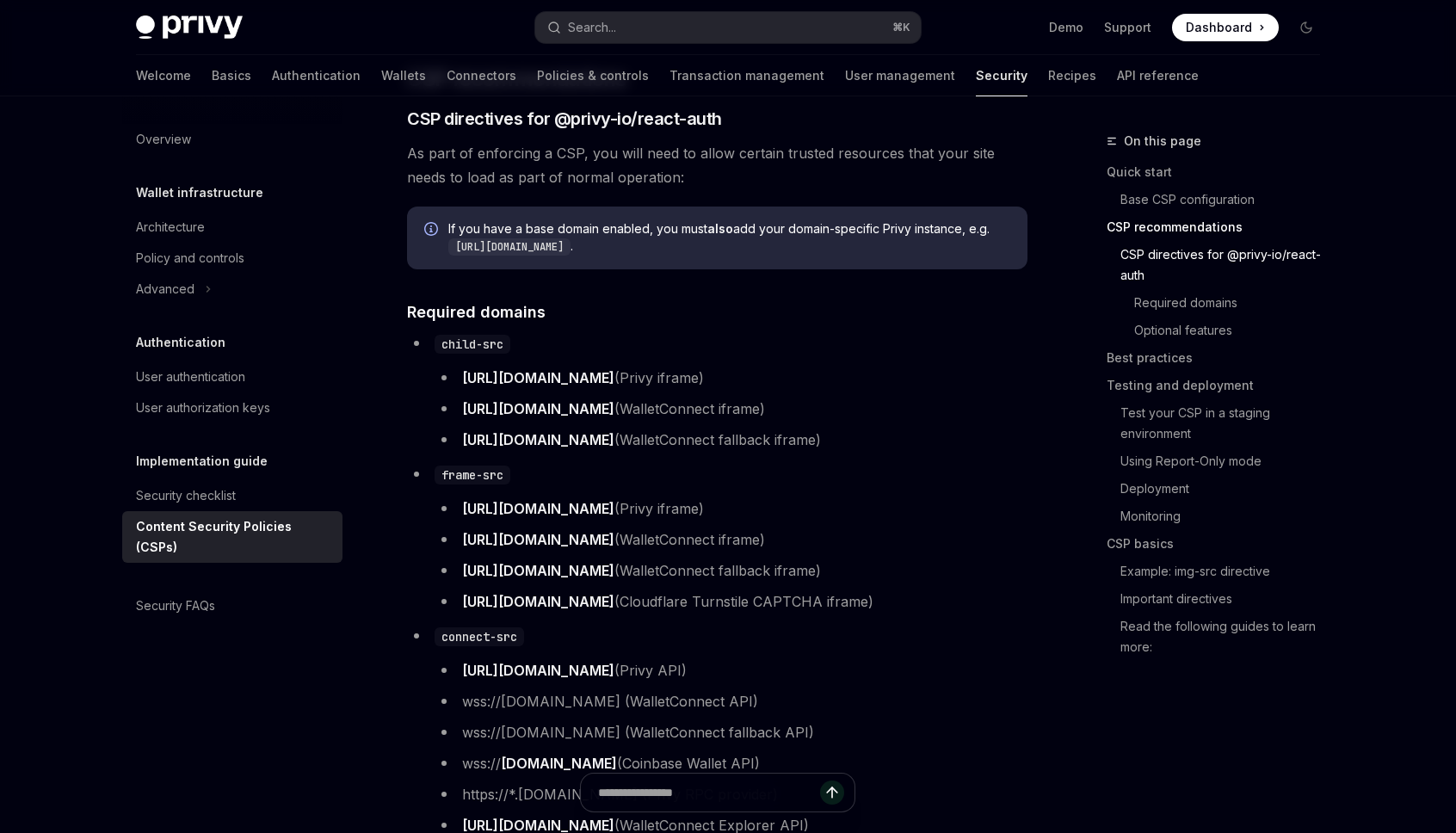
click at [738, 339] on li "child-src [URL][DOMAIN_NAME] (Privy iframe) [URL][DOMAIN_NAME] (WalletConnect i…" at bounding box center [717, 391] width 621 height 121
